Goal: Task Accomplishment & Management: Complete application form

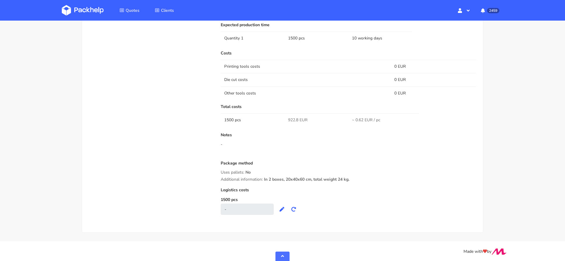
scroll to position [393, 0]
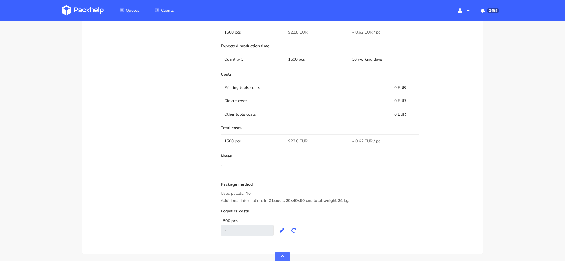
click at [292, 140] on span "922.8 EUR" at bounding box center [297, 141] width 19 height 6
copy span "922.8"
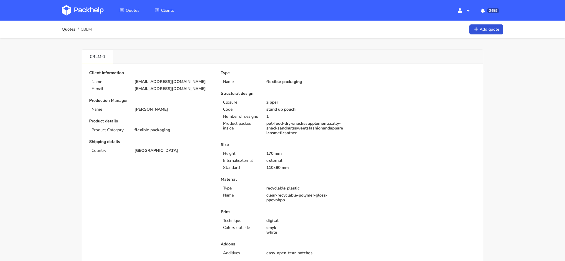
click at [85, 31] on span "CBLM" at bounding box center [86, 29] width 11 height 5
copy span "CBLM"
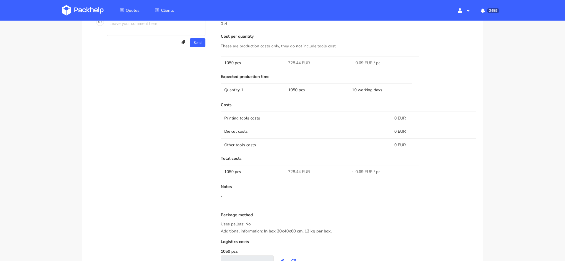
scroll to position [421, 0]
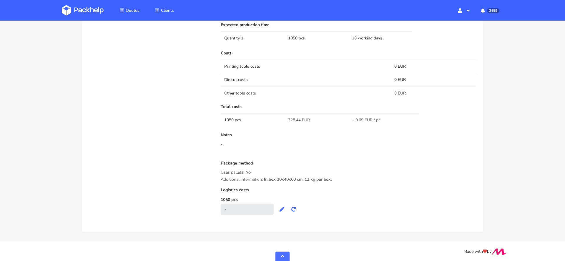
click at [293, 117] on span "728.44 EUR" at bounding box center [299, 120] width 22 height 6
copy span "728.44"
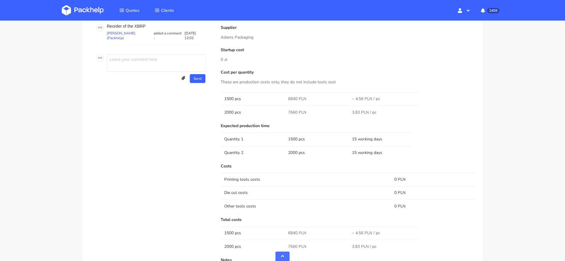
scroll to position [374, 0]
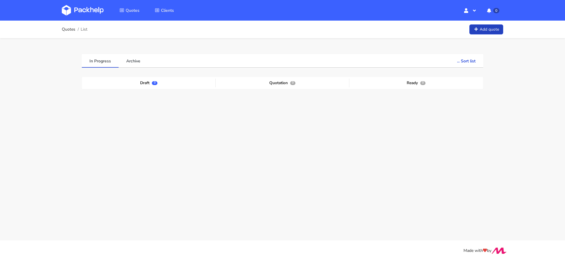
click at [481, 28] on link "Add quote" at bounding box center [486, 29] width 34 height 10
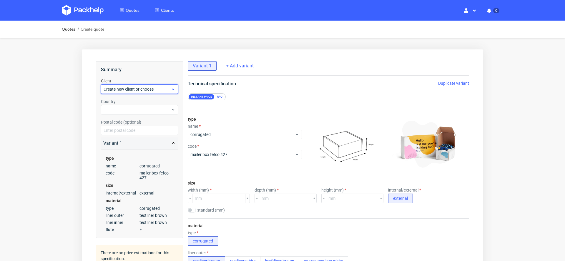
click at [153, 88] on span "Create new client or choose" at bounding box center [137, 89] width 67 height 6
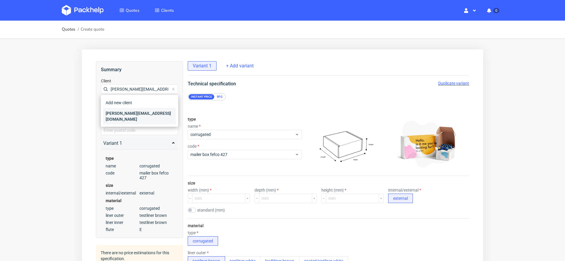
type input "[PERSON_NAME][EMAIL_ADDRESS][DOMAIN_NAME]"
click at [145, 111] on div "[PERSON_NAME][EMAIL_ADDRESS][DOMAIN_NAME]" at bounding box center [139, 116] width 73 height 16
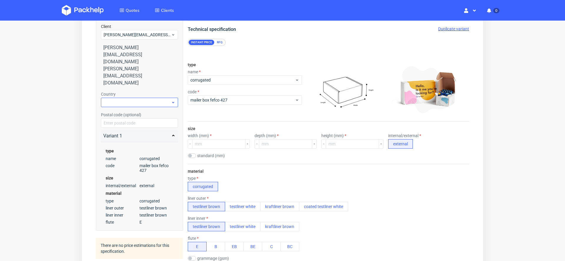
scroll to position [62, 0]
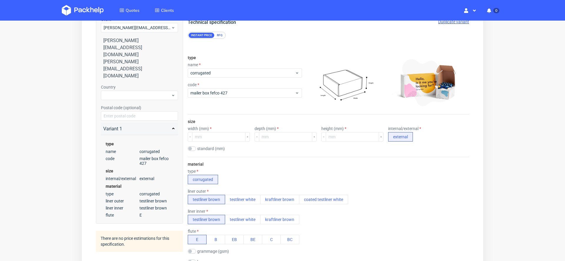
click at [219, 33] on div "RFQ" at bounding box center [220, 35] width 10 height 5
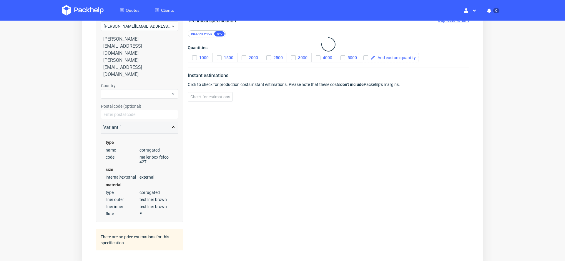
scroll to position [0, 0]
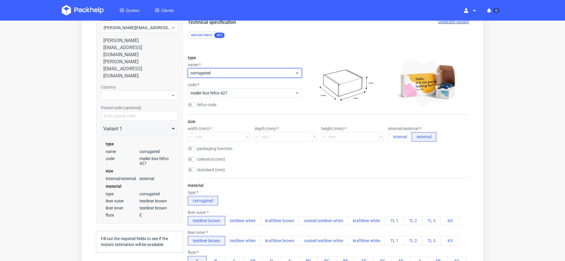
click at [230, 73] on span "corrugated" at bounding box center [242, 73] width 104 height 6
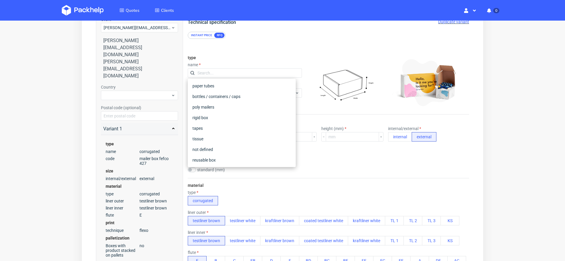
scroll to position [86, 0]
click at [220, 136] on div "tissue" at bounding box center [241, 138] width 103 height 11
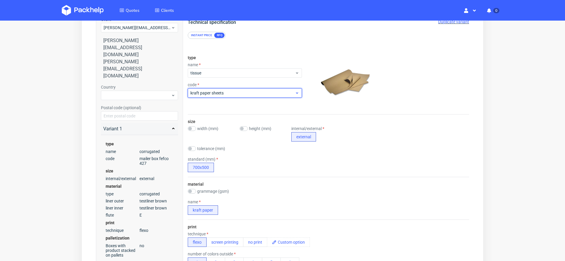
click at [214, 94] on span "kraft paper sheets" at bounding box center [242, 93] width 104 height 6
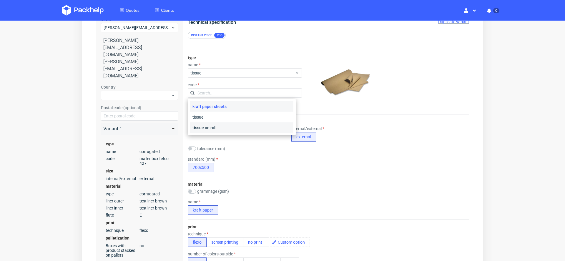
click at [222, 126] on div "tissue on roll" at bounding box center [241, 127] width 103 height 11
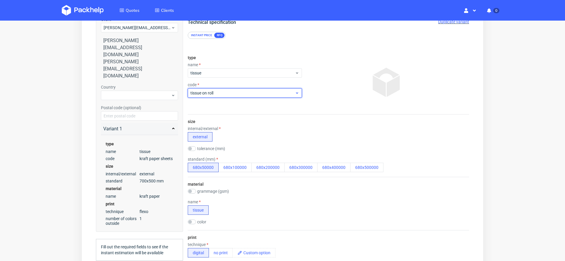
click at [227, 92] on span "tissue on roll" at bounding box center [242, 93] width 104 height 6
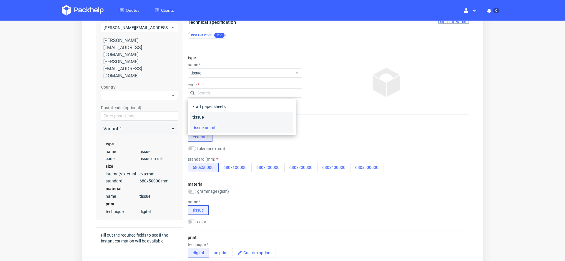
click at [229, 116] on div "tissue" at bounding box center [241, 117] width 103 height 11
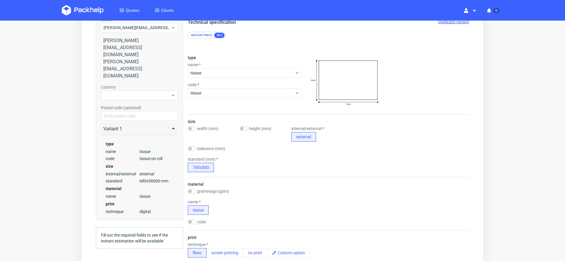
click at [253, 114] on div "size width (mm) height (mm) internal/external external tolerance (mm) standard …" at bounding box center [328, 145] width 281 height 62
click at [204, 166] on button "700x500" at bounding box center [201, 167] width 26 height 9
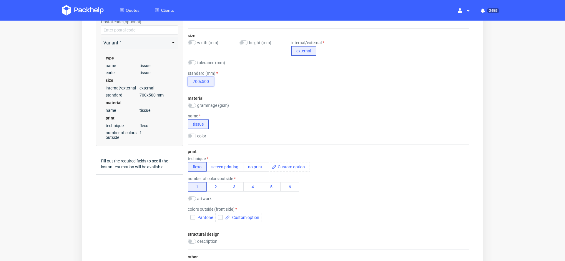
scroll to position [155, 0]
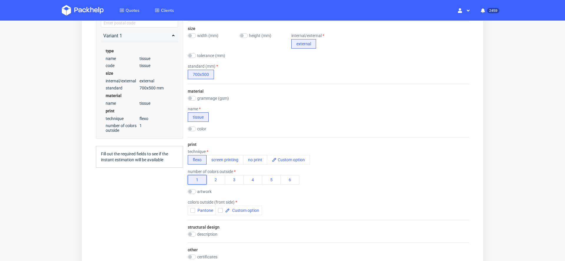
click at [197, 177] on button "1" at bounding box center [197, 179] width 19 height 9
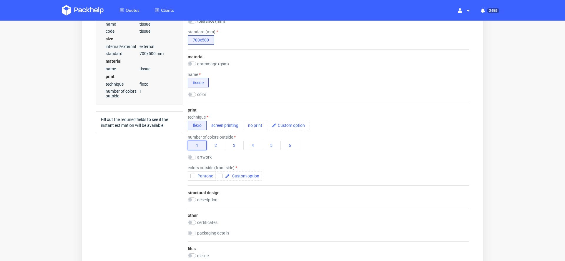
scroll to position [205, 0]
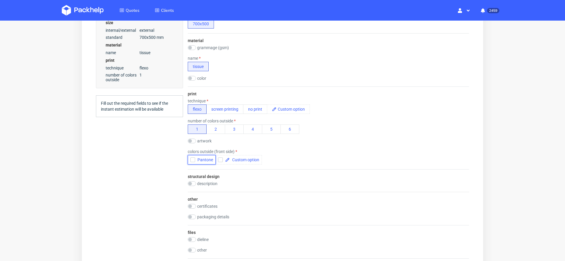
click at [203, 159] on span "Pantone" at bounding box center [204, 159] width 18 height 5
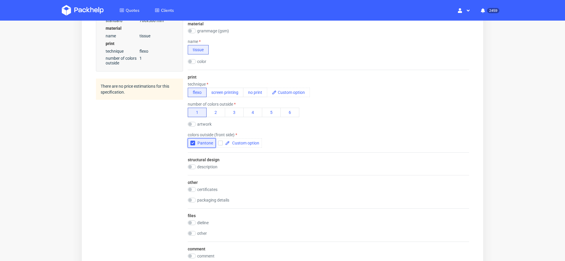
scroll to position [225, 0]
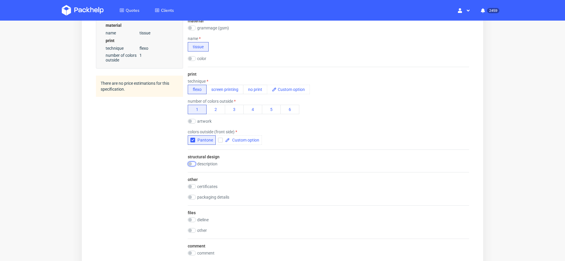
click at [191, 162] on input "checkbox" at bounding box center [192, 164] width 8 height 5
checkbox input "true"
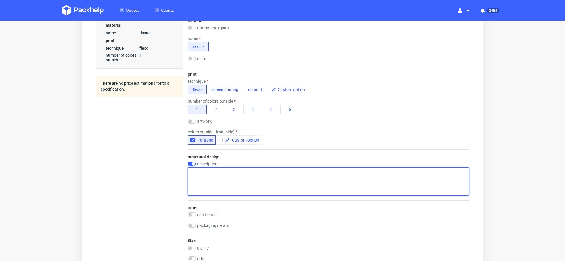
click at [212, 174] on textarea at bounding box center [328, 181] width 281 height 28
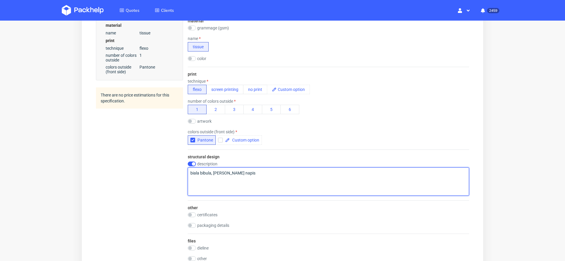
type textarea "biala bibula, [PERSON_NAME] napis"
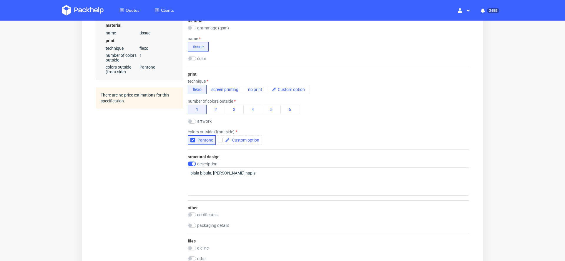
click at [326, 213] on div "certificates FSC" at bounding box center [328, 215] width 281 height 6
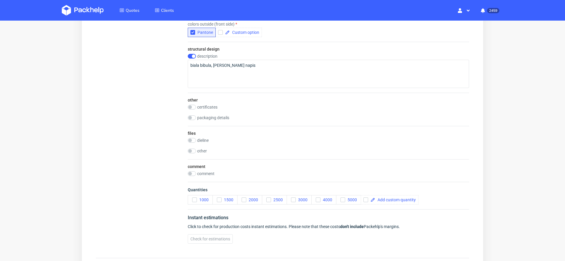
scroll to position [372, 0]
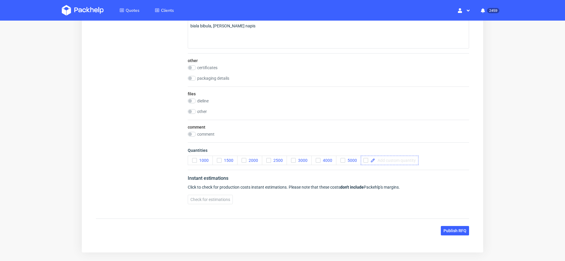
click at [407, 158] on span at bounding box center [395, 160] width 41 height 4
checkbox input "true"
click at [430, 158] on span at bounding box center [426, 160] width 41 height 4
checkbox input "true"
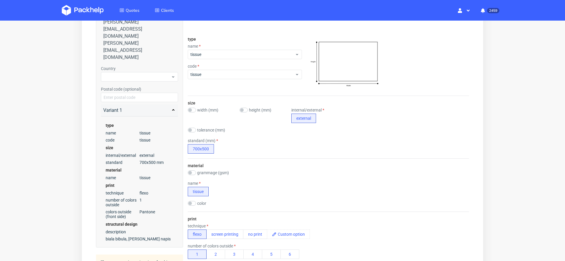
scroll to position [0, 0]
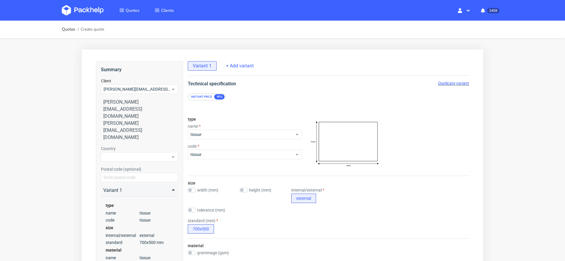
click at [456, 82] on span "Duplicate variant" at bounding box center [453, 83] width 31 height 5
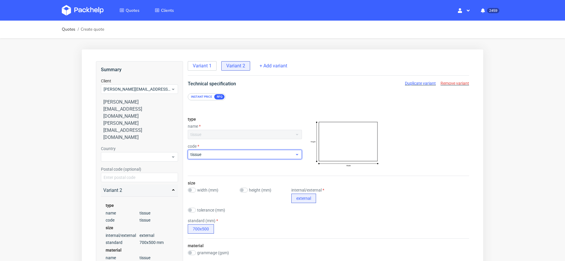
click at [252, 155] on span "tissue" at bounding box center [242, 155] width 104 height 6
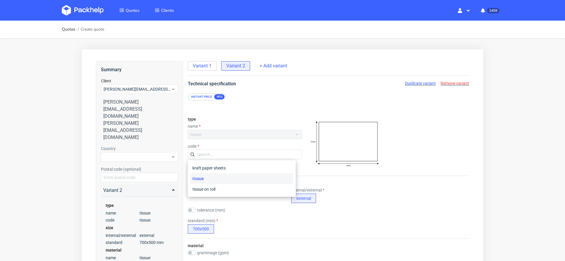
click at [261, 127] on div "name" at bounding box center [245, 126] width 114 height 5
click at [454, 84] on span "Remove variant" at bounding box center [455, 83] width 29 height 5
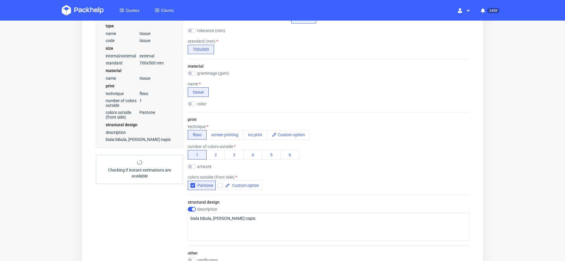
scroll to position [403, 0]
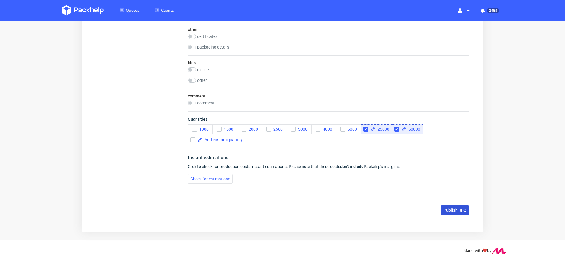
click at [454, 208] on span "Publish RFQ" at bounding box center [455, 210] width 23 height 4
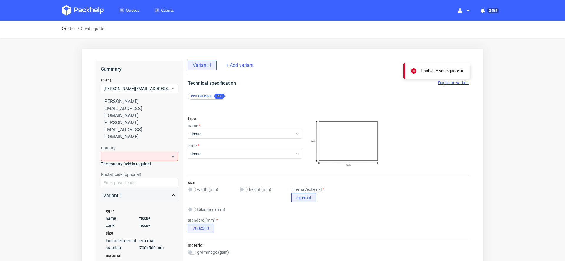
scroll to position [0, 0]
click at [135, 152] on div at bounding box center [139, 156] width 77 height 9
type input "swit"
click at [125, 140] on div "[GEOGRAPHIC_DATA]" at bounding box center [139, 140] width 73 height 11
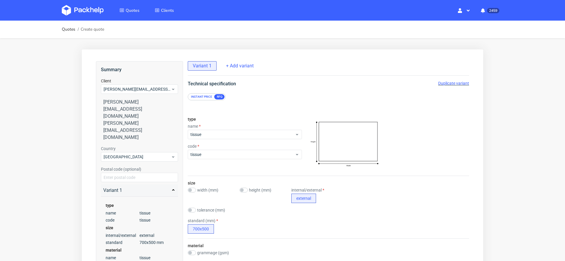
scroll to position [403, 0]
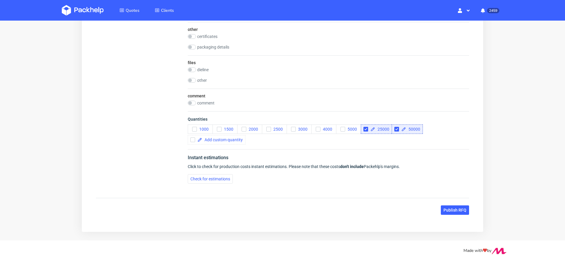
click at [446, 208] on span "Publish RFQ" at bounding box center [455, 210] width 23 height 4
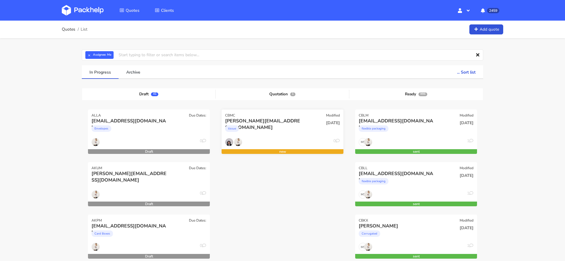
click at [250, 132] on div "tissue" at bounding box center [264, 130] width 78 height 12
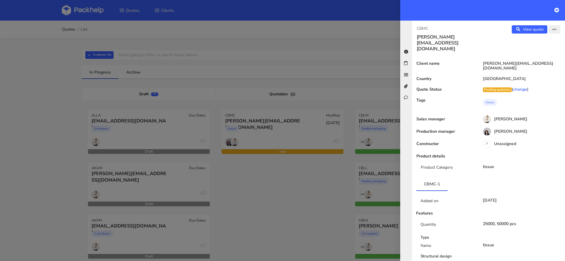
click at [557, 31] on button "button" at bounding box center [555, 29] width 12 height 8
click at [540, 41] on link "Edit quote" at bounding box center [535, 41] width 52 height 10
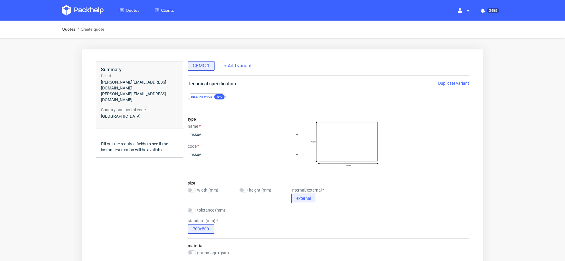
click at [452, 81] on span "Duplicate variant" at bounding box center [453, 83] width 31 height 5
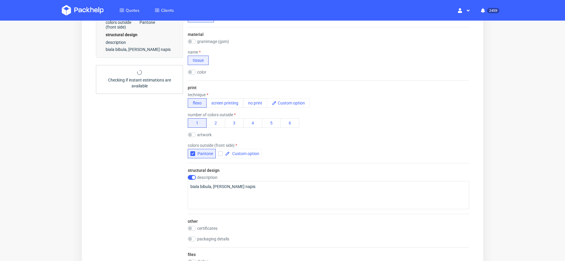
scroll to position [212, 0]
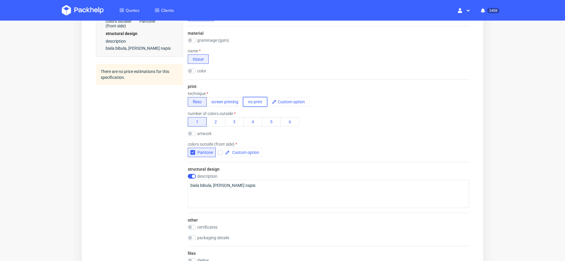
click at [252, 100] on button "no print" at bounding box center [255, 101] width 24 height 9
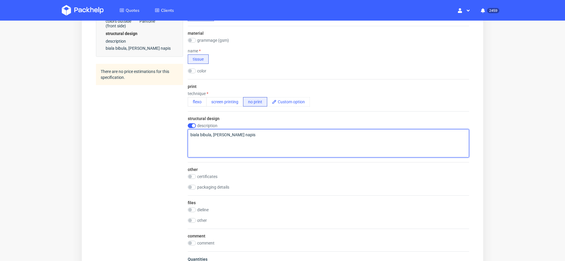
click at [265, 136] on textarea "biala bibula, [PERSON_NAME] napis" at bounding box center [328, 143] width 281 height 28
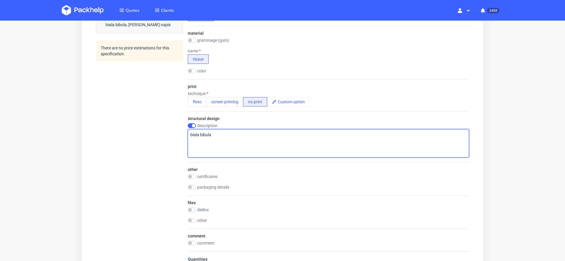
type textarea "biala bibula"
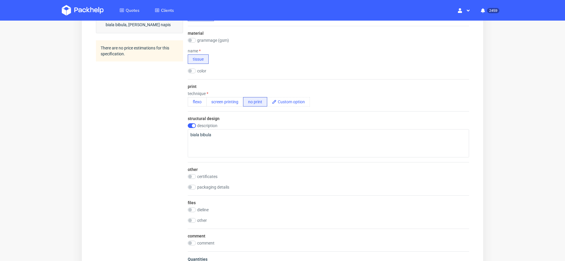
click at [436, 169] on div "other certificates FSC packaging details" at bounding box center [328, 178] width 281 height 33
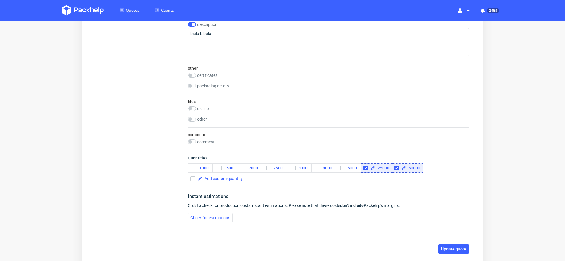
scroll to position [353, 0]
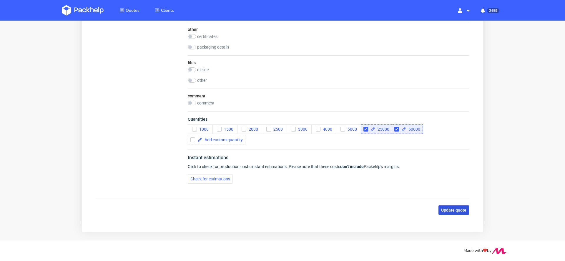
click at [452, 205] on button "Update quote" at bounding box center [454, 209] width 31 height 9
